Goal: Communication & Community: Answer question/provide support

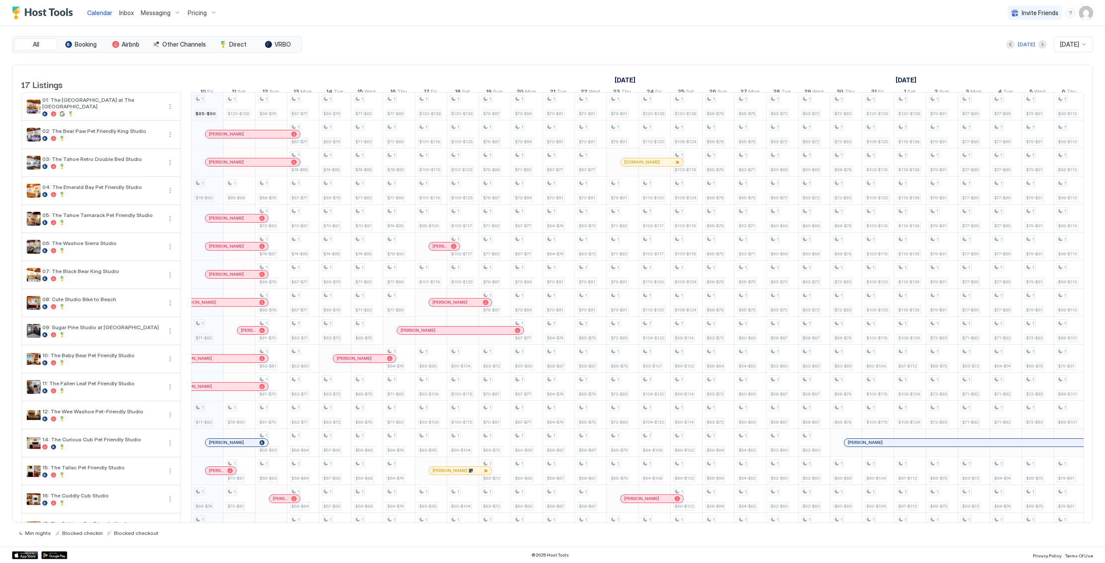
scroll to position [0, 480]
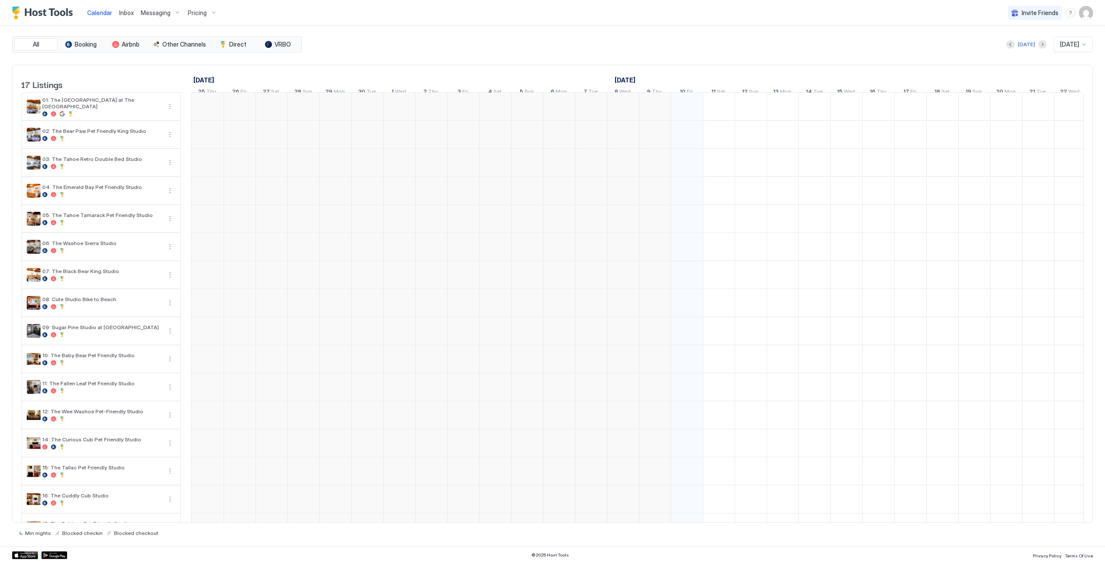
scroll to position [0, 480]
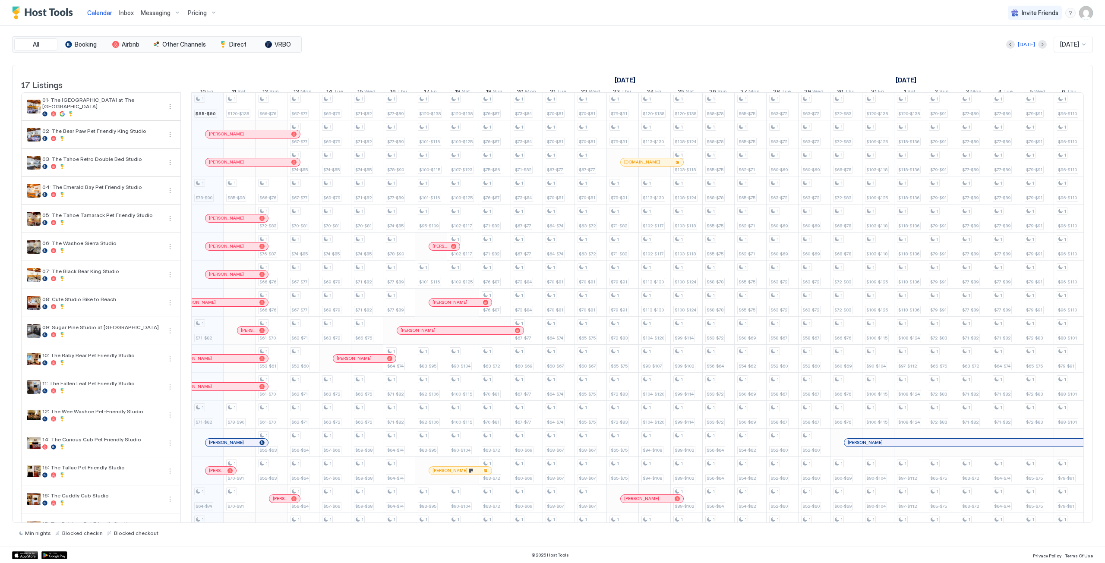
click at [123, 13] on span "Inbox" at bounding box center [126, 12] width 15 height 7
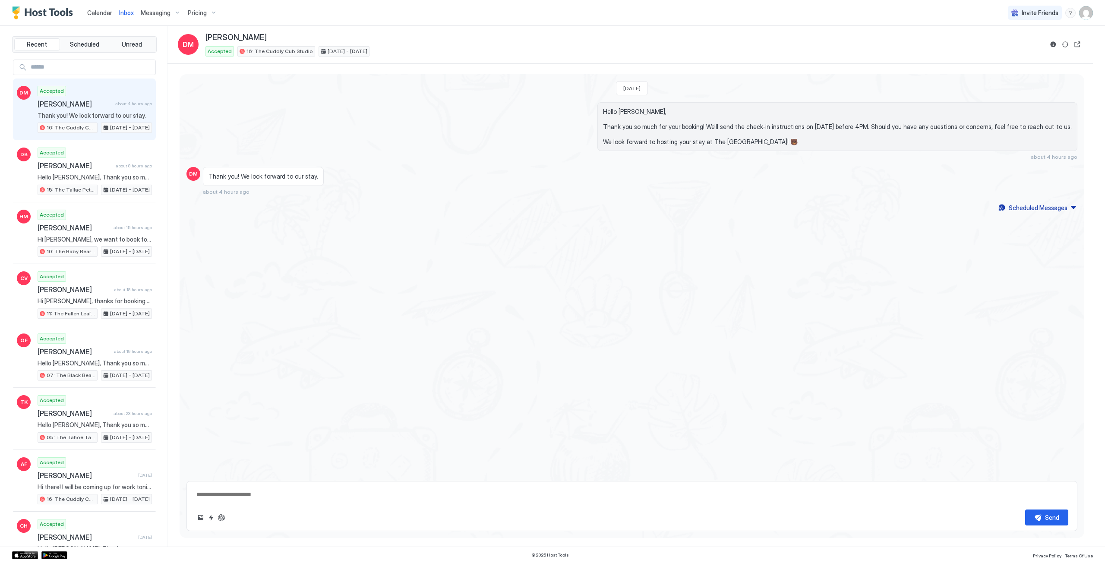
type textarea "*"
